Goal: Information Seeking & Learning: Learn about a topic

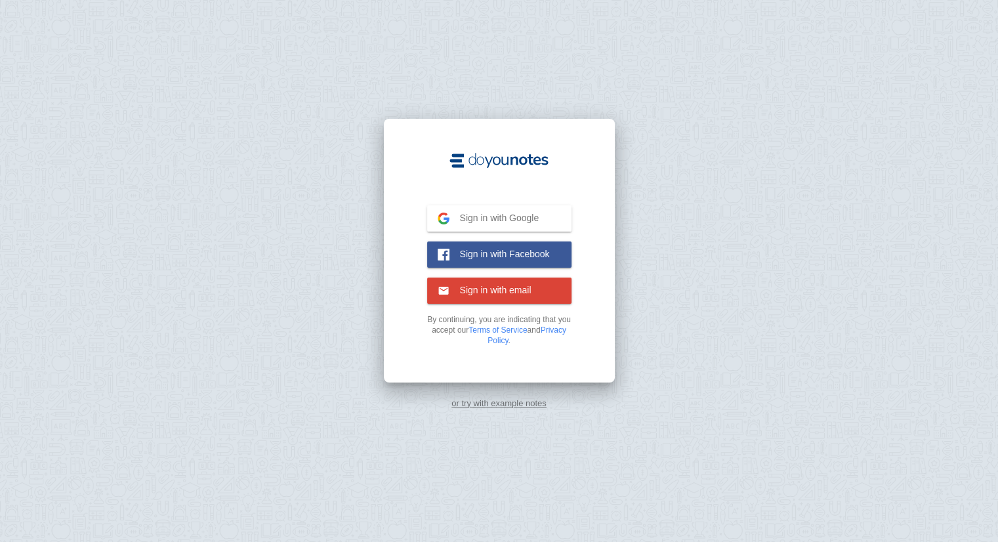
click at [523, 213] on span "Sign in with Google" at bounding box center [495, 218] width 90 height 12
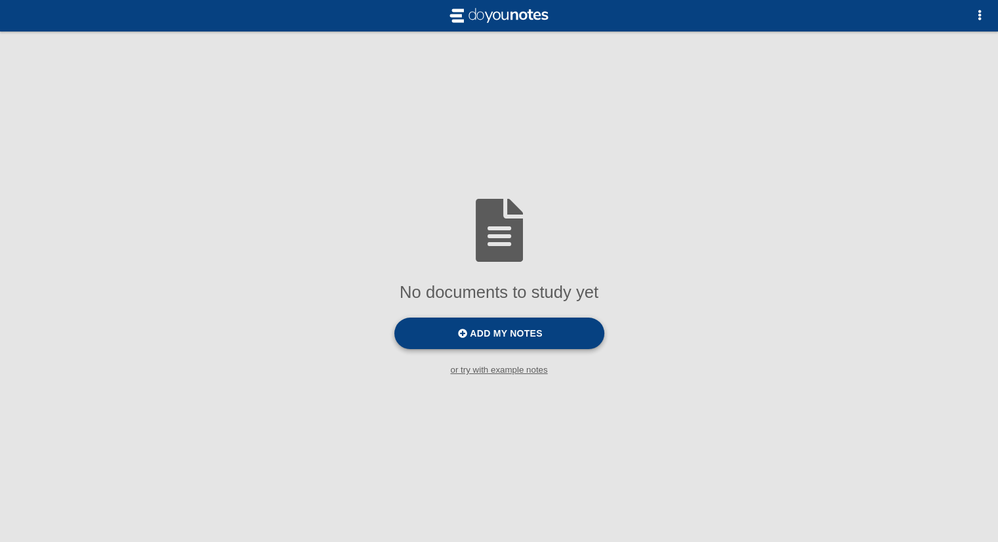
click at [530, 337] on span "Add my notes" at bounding box center [506, 333] width 72 height 11
click at [0, 0] on input "Add my notes" at bounding box center [0, 0] width 0 height 0
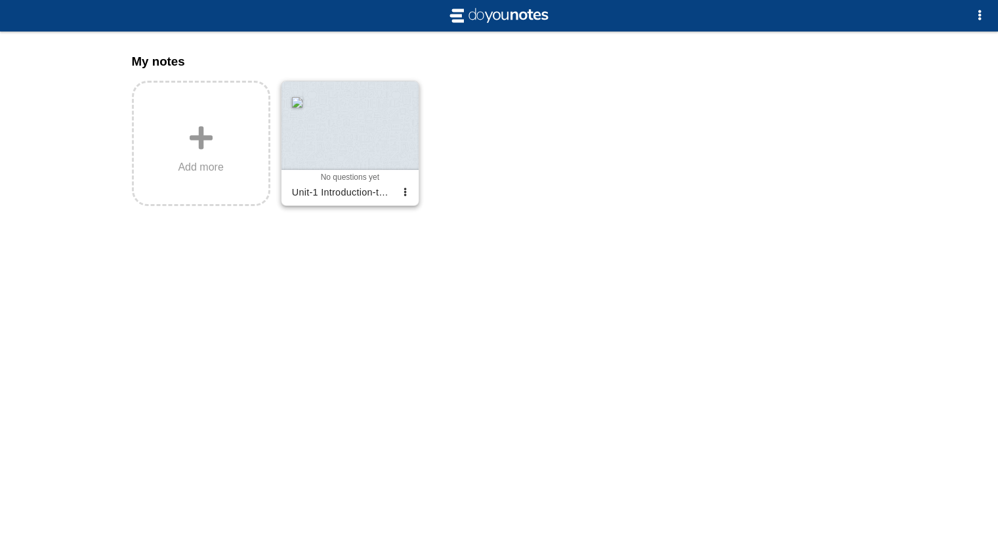
click at [379, 135] on div at bounding box center [350, 125] width 137 height 89
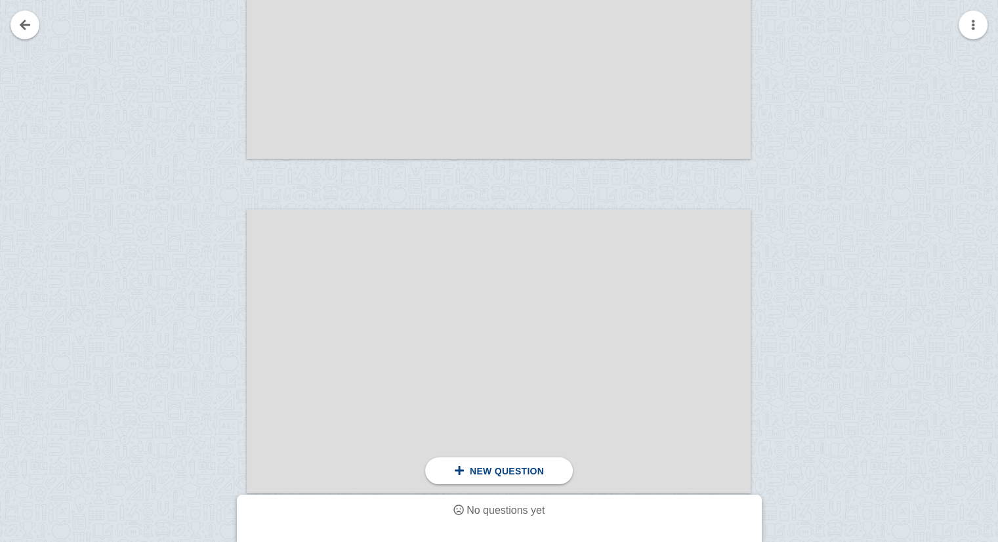
scroll to position [5640, 0]
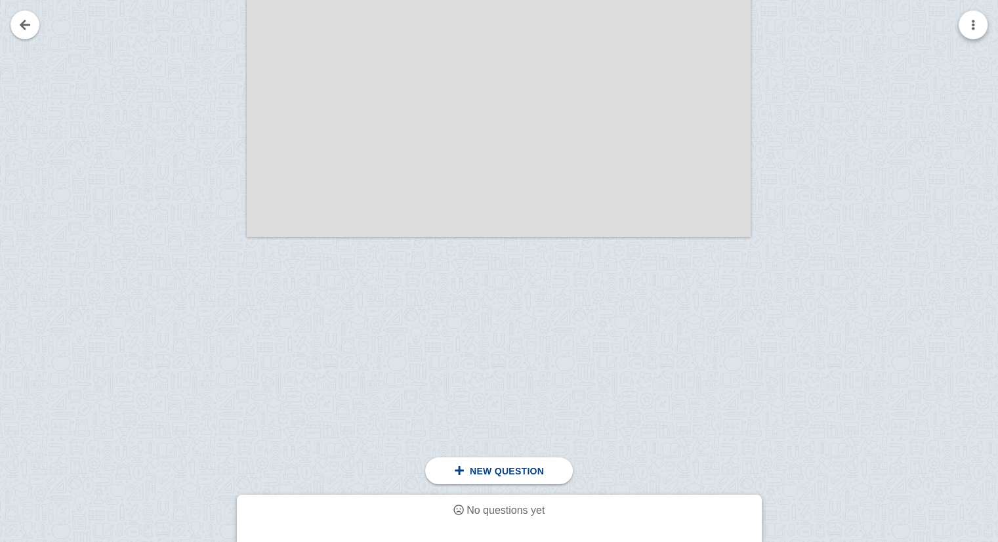
click at [971, 28] on button "button" at bounding box center [973, 25] width 29 height 29
click at [231, 325] on div at bounding box center [499, 271] width 998 height 542
click at [27, 38] on link at bounding box center [25, 25] width 29 height 29
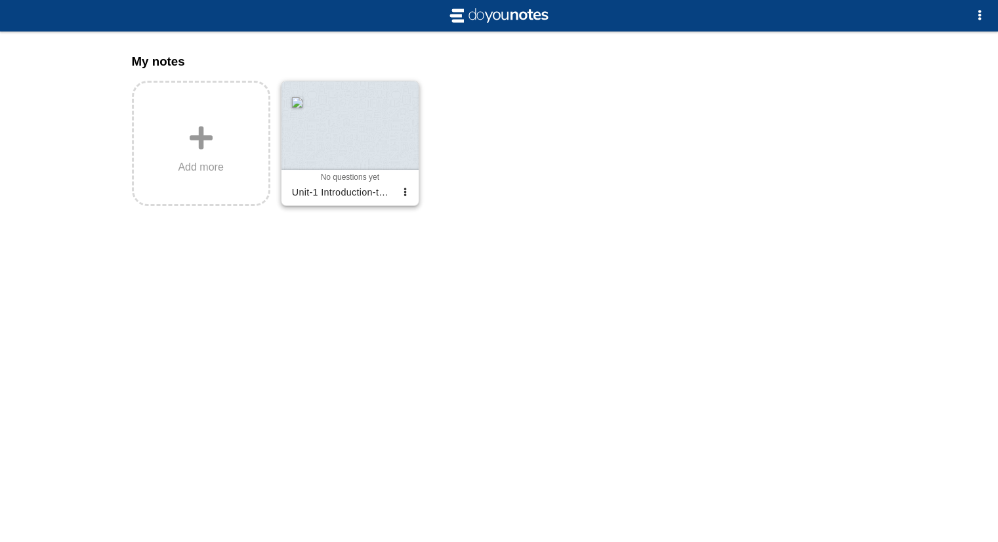
click at [392, 126] on div at bounding box center [350, 125] width 137 height 89
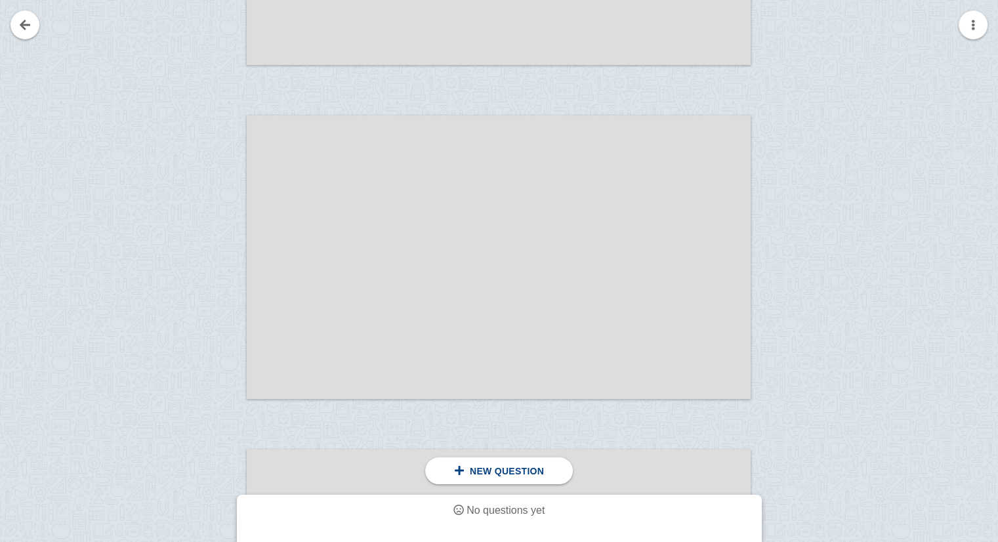
scroll to position [530, 0]
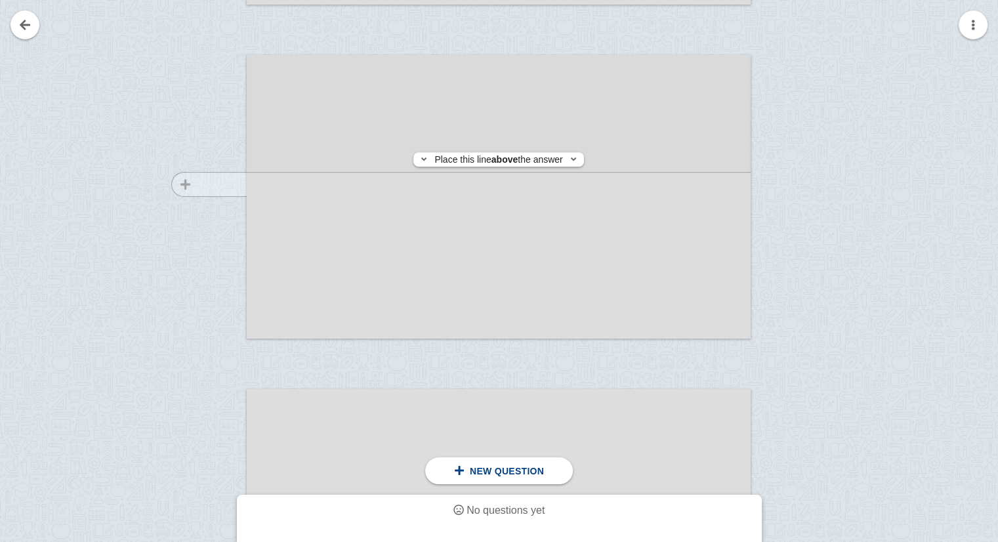
click at [214, 184] on div at bounding box center [203, 210] width 88 height 284
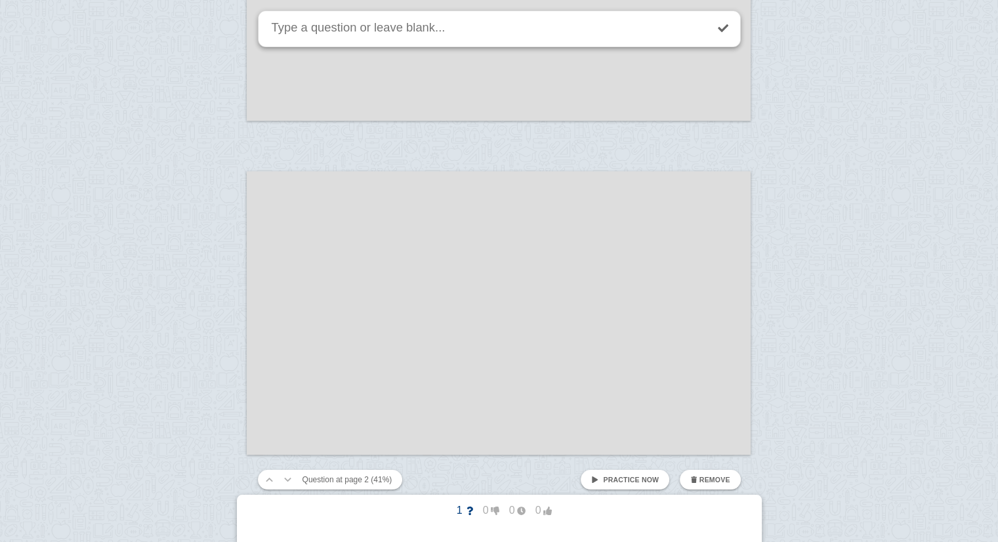
scroll to position [792, 0]
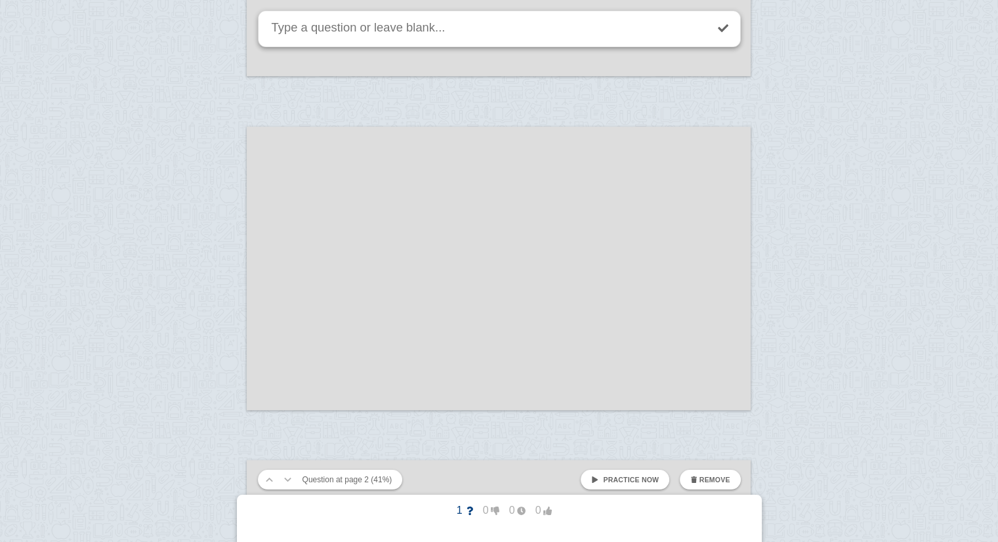
click at [279, 273] on div at bounding box center [499, 269] width 504 height 284
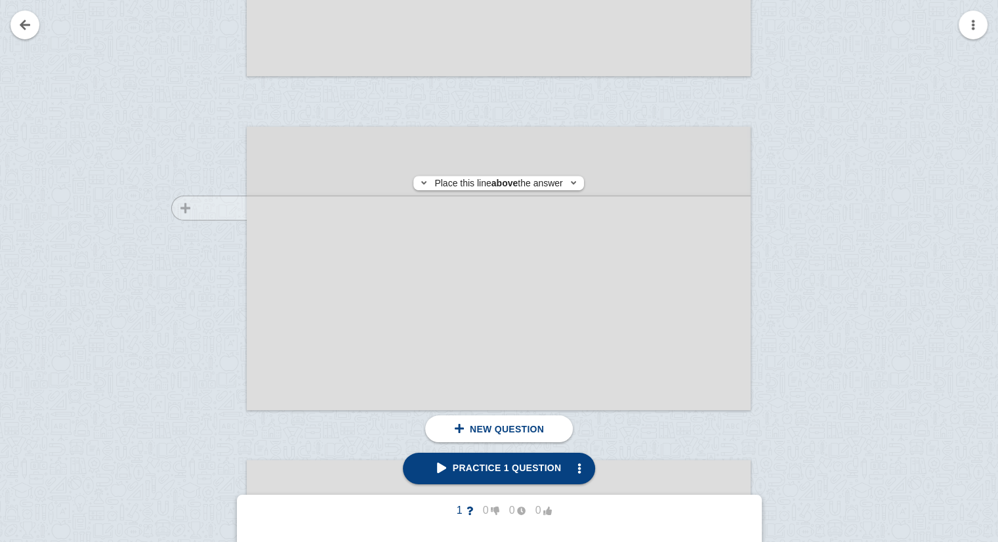
click at [238, 208] on div at bounding box center [203, 281] width 88 height 284
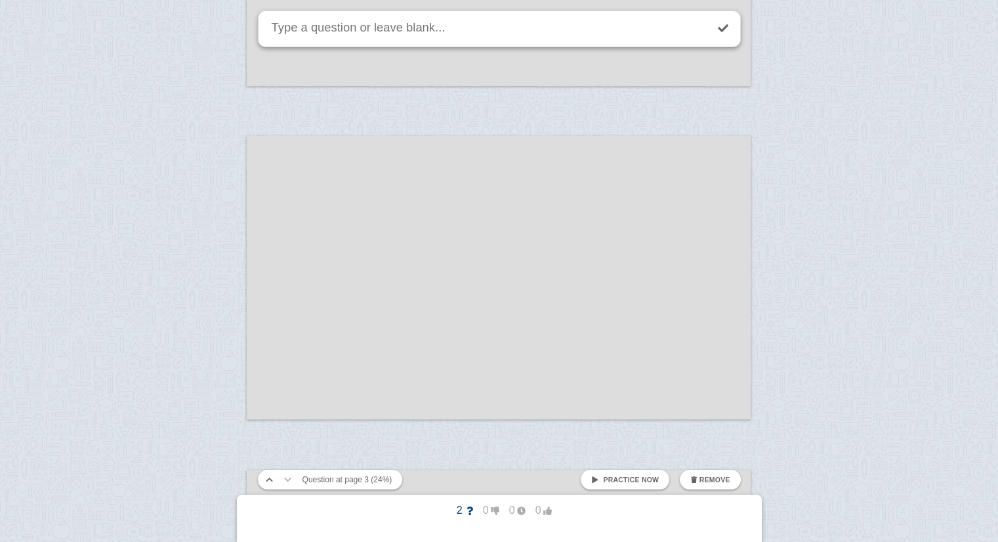
scroll to position [1116, 0]
click at [274, 224] on div at bounding box center [499, 279] width 504 height 284
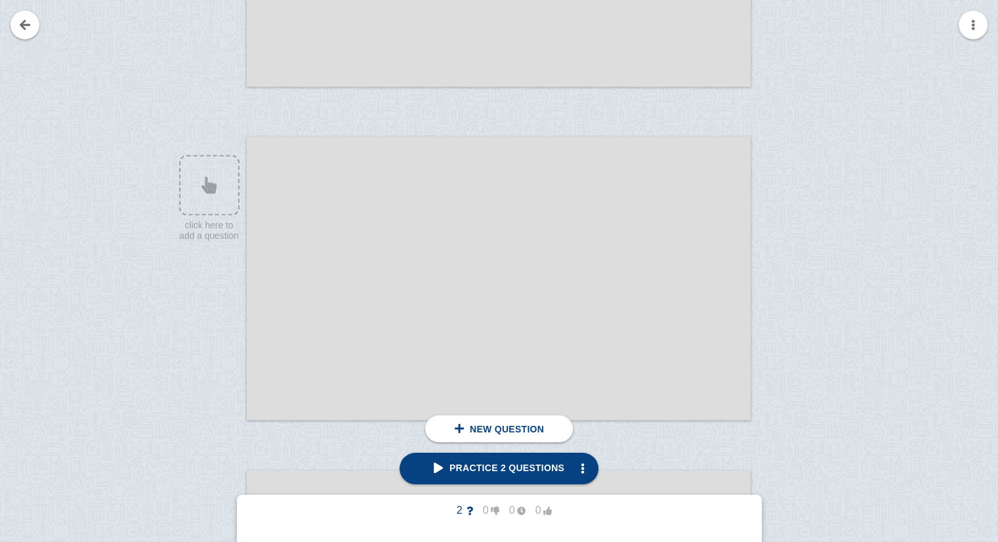
click at [249, 192] on div at bounding box center [499, 279] width 504 height 284
click at [298, 292] on div at bounding box center [499, 279] width 504 height 284
click at [237, 205] on div at bounding box center [203, 291] width 88 height 284
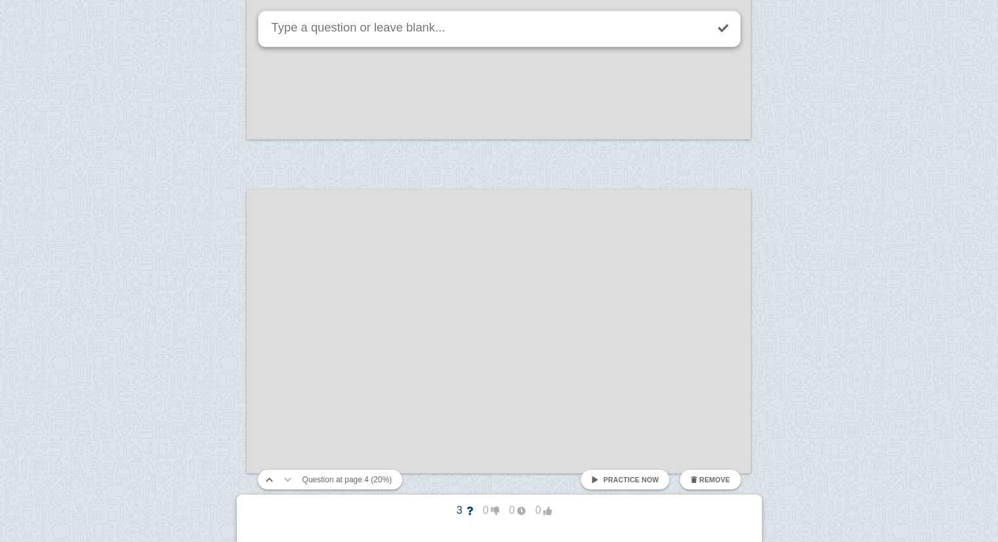
scroll to position [1439, 0]
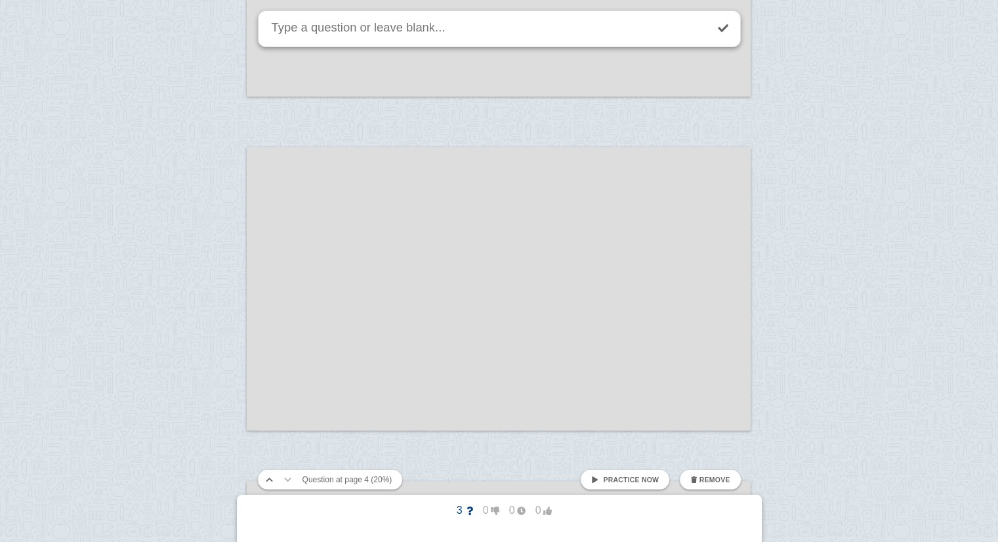
click at [259, 261] on div at bounding box center [499, 289] width 504 height 284
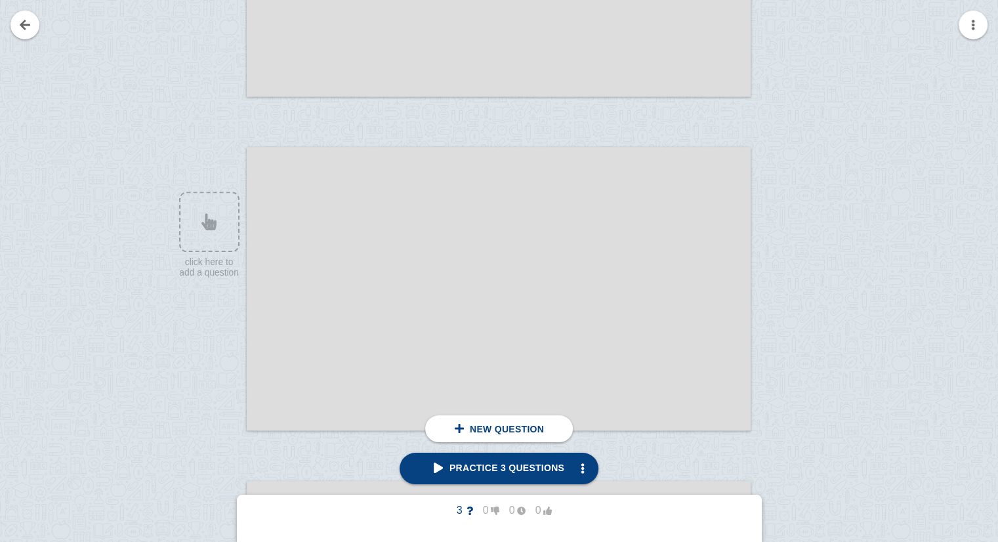
click at [259, 229] on div at bounding box center [499, 289] width 504 height 284
click at [213, 204] on div at bounding box center [203, 301] width 88 height 284
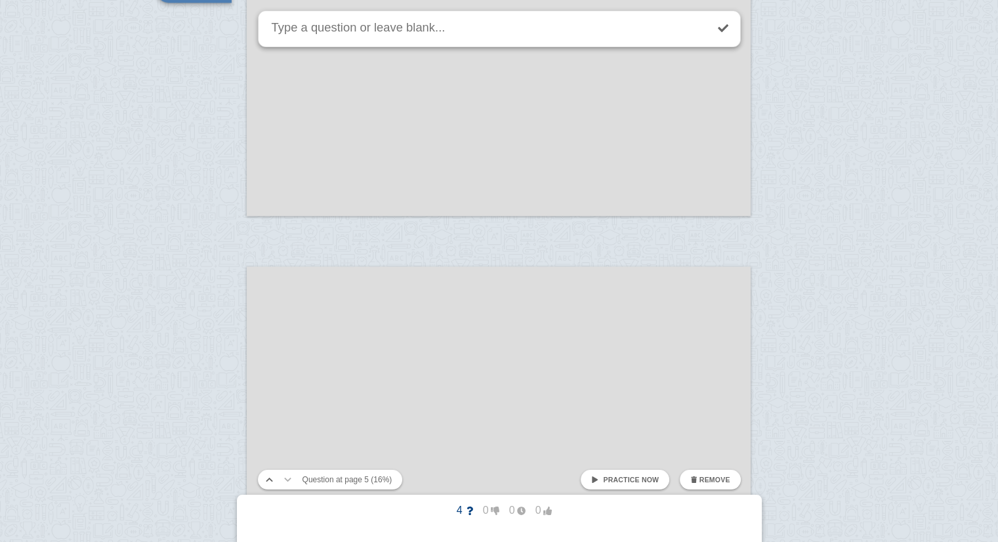
scroll to position [1677, 0]
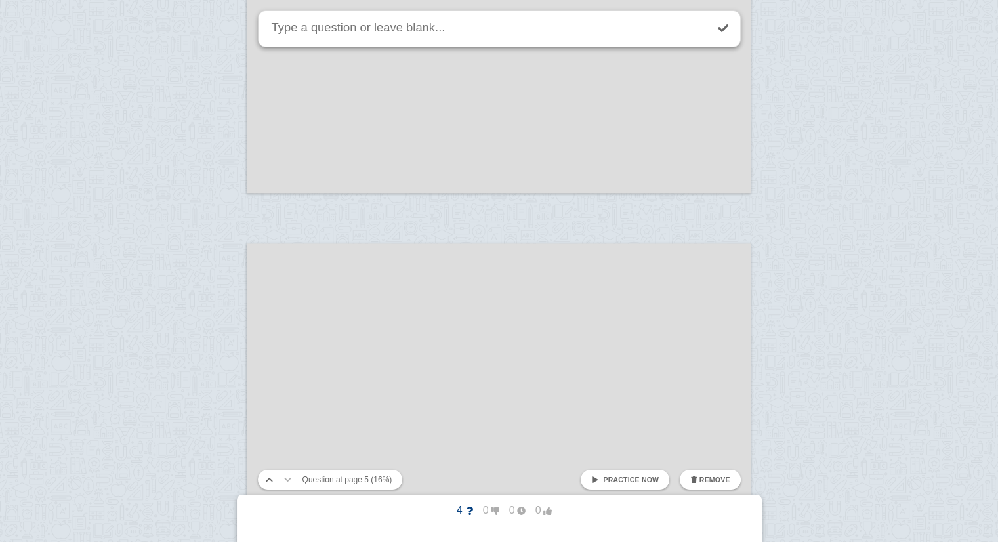
click at [268, 348] on div at bounding box center [499, 385] width 504 height 284
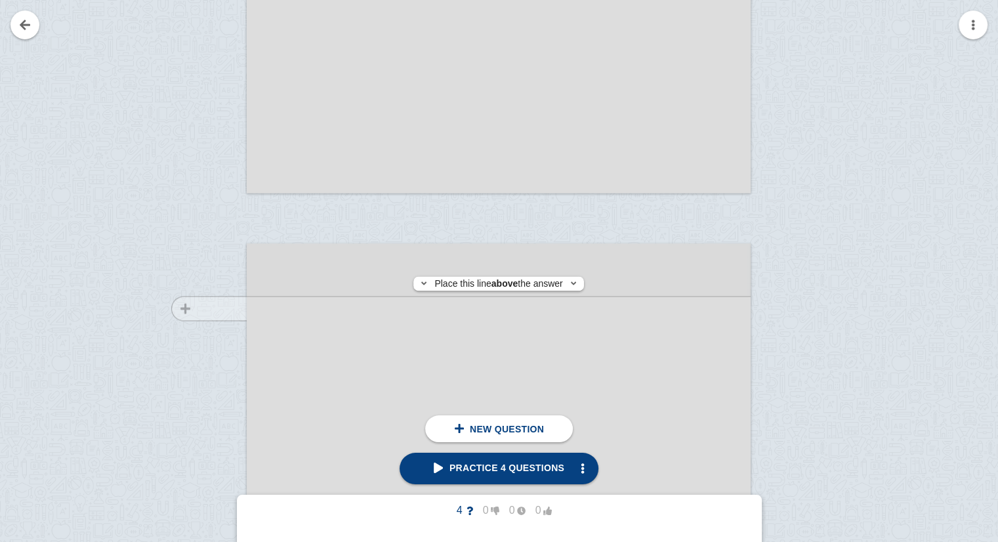
click at [203, 308] on div at bounding box center [203, 398] width 88 height 284
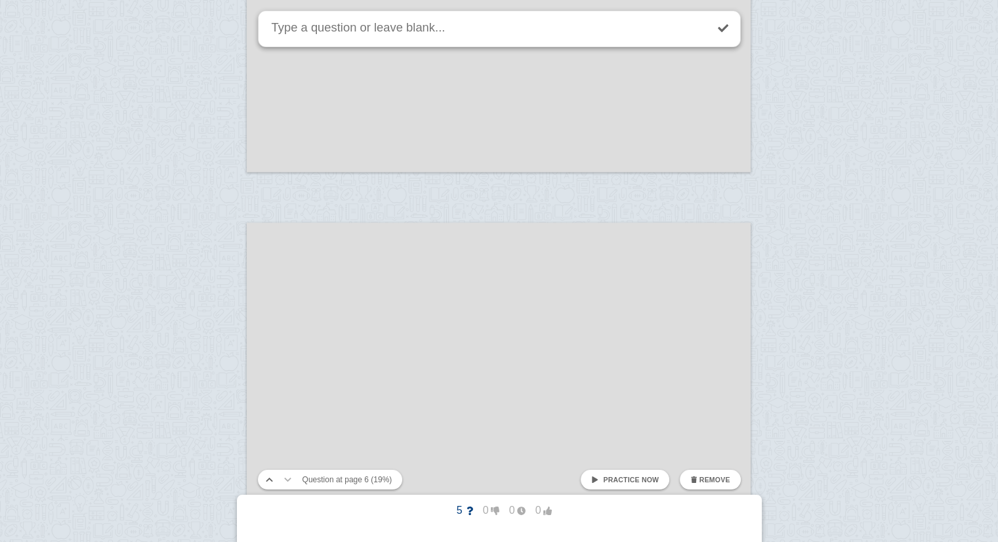
scroll to position [2132, 0]
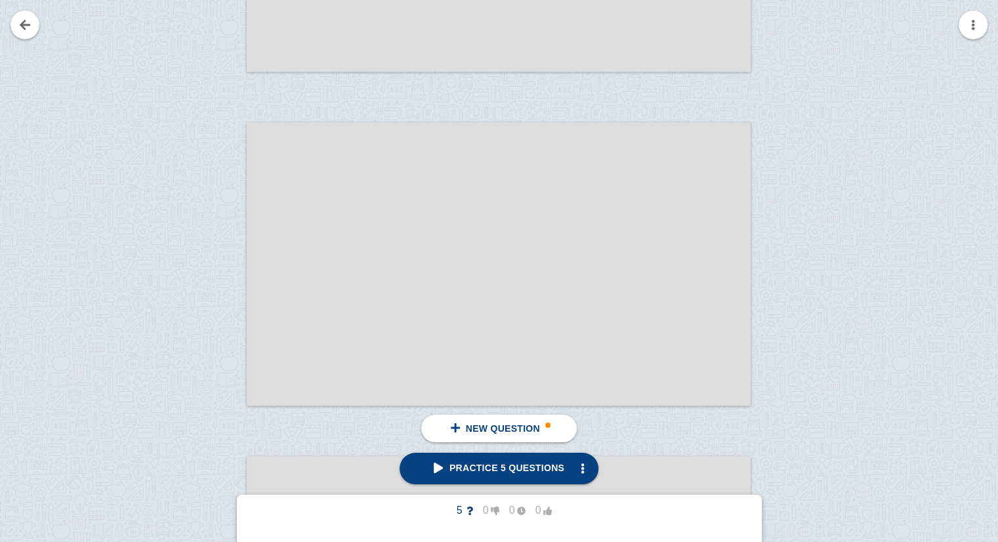
click at [268, 251] on div at bounding box center [499, 264] width 504 height 284
click at [328, 251] on div at bounding box center [499, 264] width 504 height 284
click at [280, 201] on div at bounding box center [499, 264] width 504 height 284
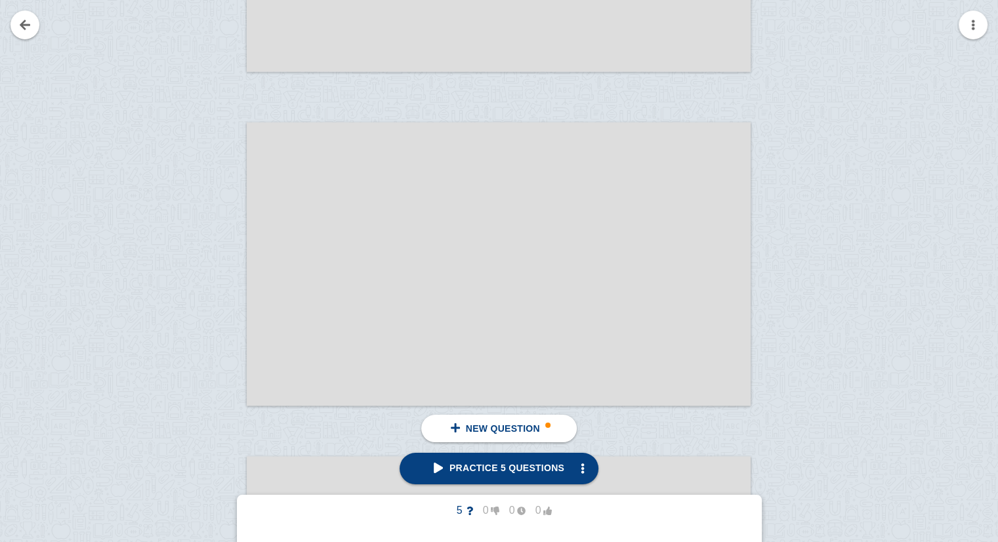
drag, startPoint x: 234, startPoint y: 213, endPoint x: 408, endPoint y: 256, distance: 179.2
click at [408, 256] on div "click here to add a question click here to add a question Place this line above…" at bounding box center [499, 264] width 504 height 284
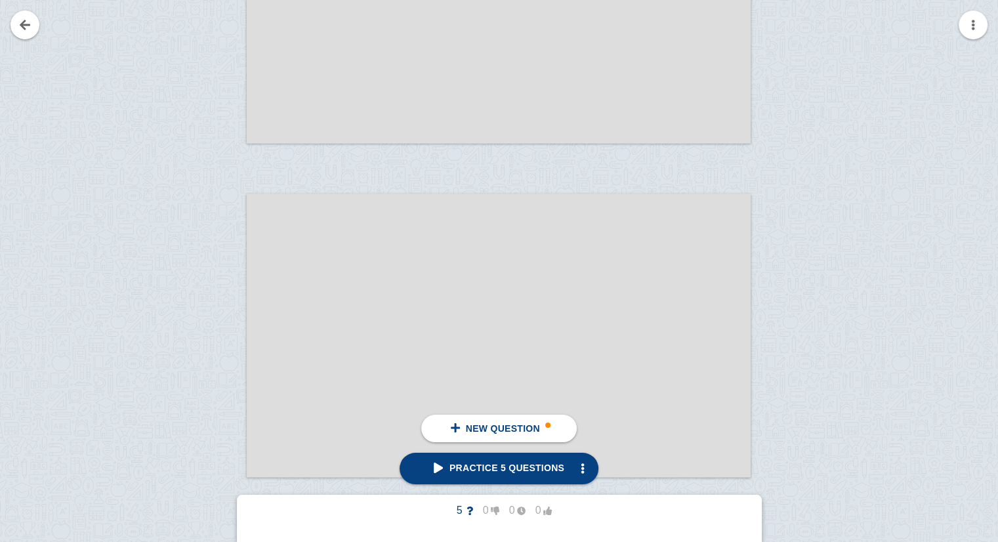
scroll to position [2060, 0]
click at [408, 256] on div at bounding box center [499, 336] width 504 height 284
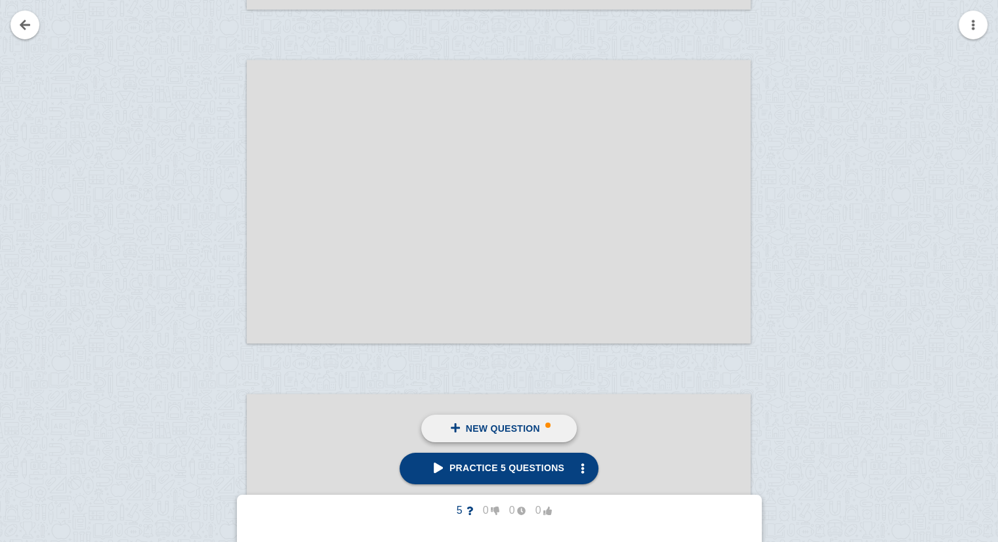
click at [462, 429] on link "New question" at bounding box center [499, 429] width 156 height 28
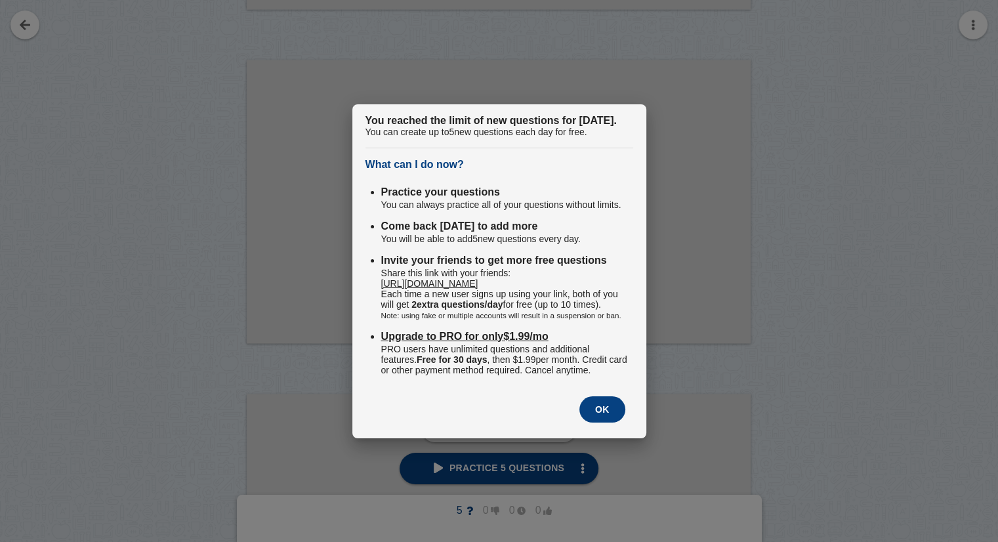
scroll to position [2256, 0]
click at [603, 423] on button "OK" at bounding box center [603, 409] width 46 height 26
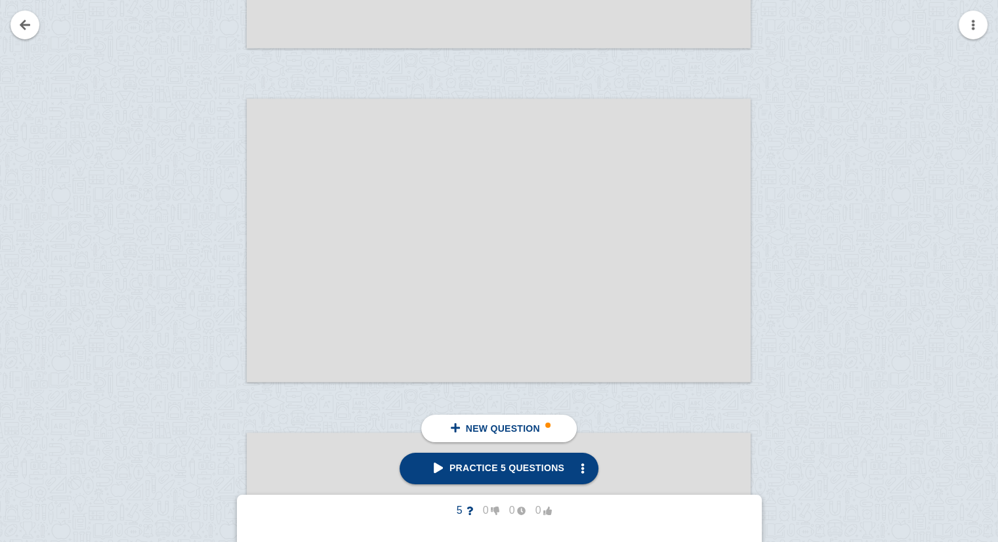
scroll to position [2153, 0]
click at [352, 223] on div at bounding box center [499, 243] width 504 height 284
drag, startPoint x: 352, startPoint y: 223, endPoint x: 302, endPoint y: 213, distance: 51.0
click at [302, 213] on div at bounding box center [499, 243] width 504 height 284
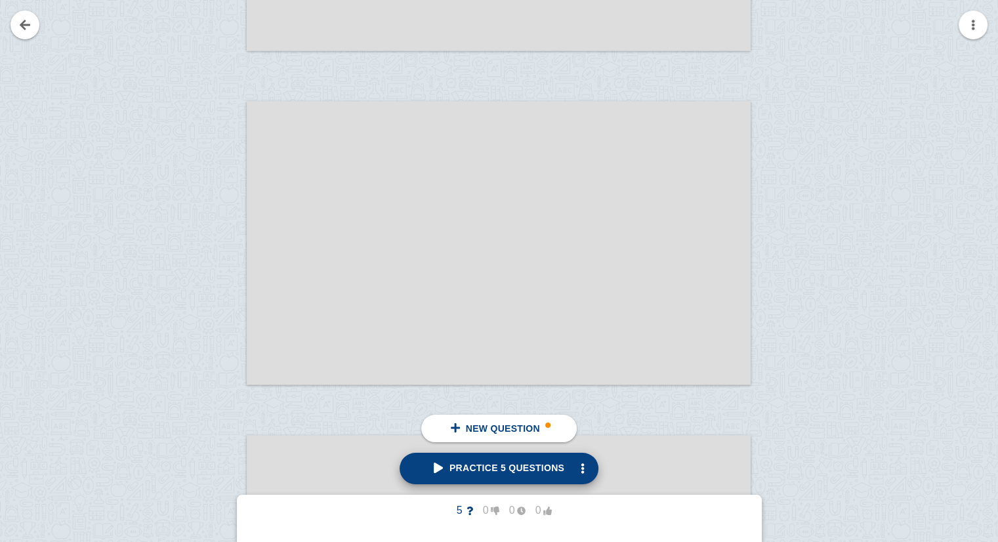
click at [464, 465] on span "Practice 5 questions" at bounding box center [499, 468] width 131 height 11
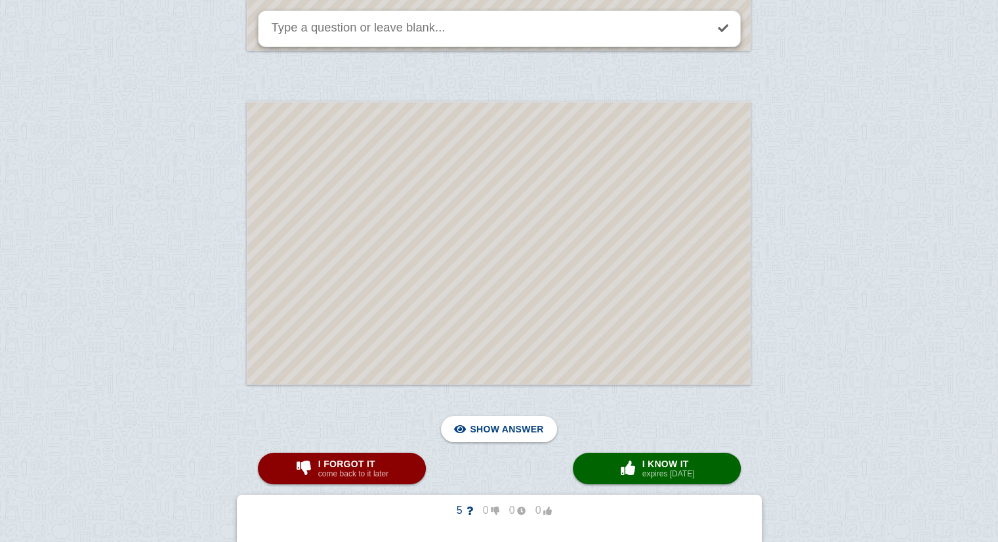
scroll to position [522, 0]
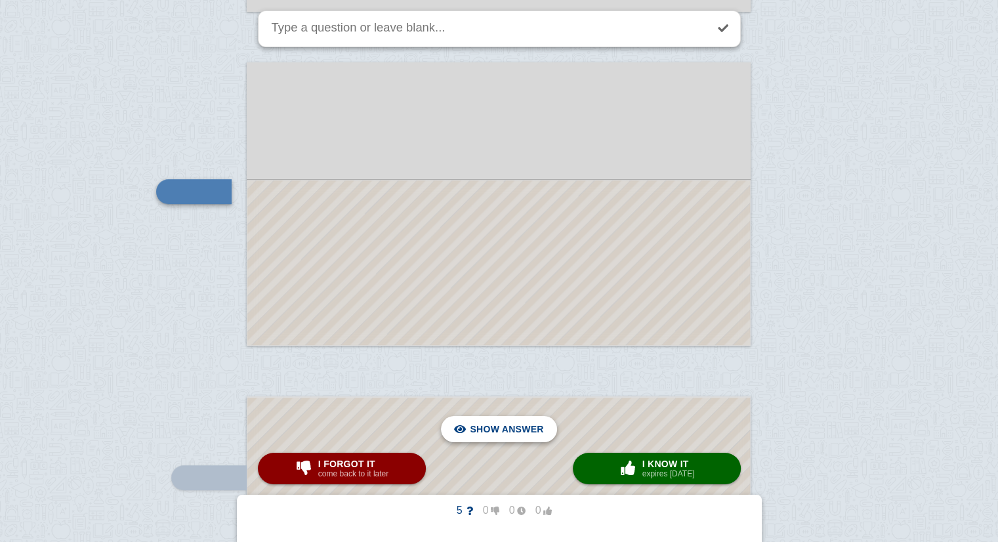
click at [505, 421] on span "Hide answer" at bounding box center [509, 429] width 68 height 29
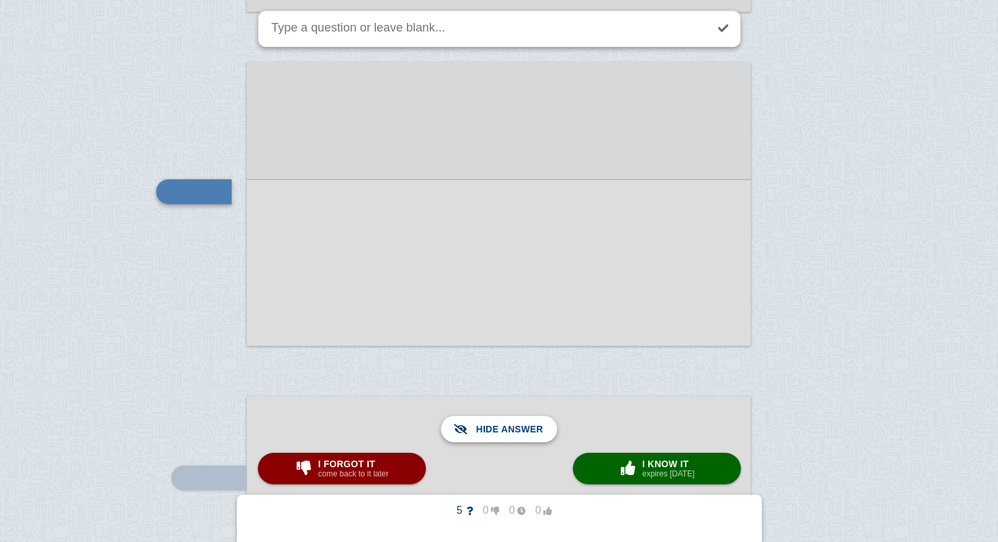
click at [505, 421] on span "Show answer" at bounding box center [507, 429] width 74 height 29
